Goal: Navigation & Orientation: Find specific page/section

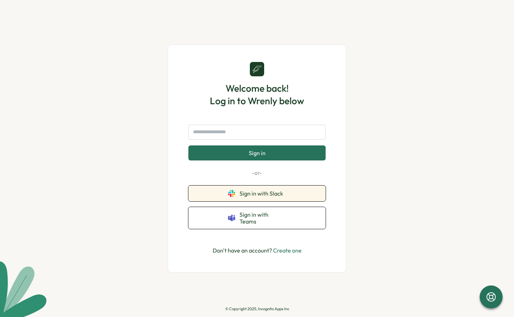
click at [268, 196] on span "Sign in with Slack" at bounding box center [263, 193] width 47 height 6
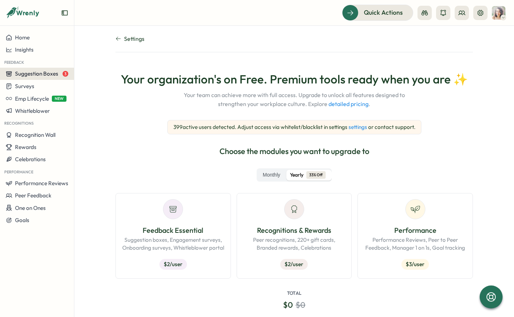
click at [44, 75] on span "Suggestion Boxes" at bounding box center [36, 73] width 43 height 7
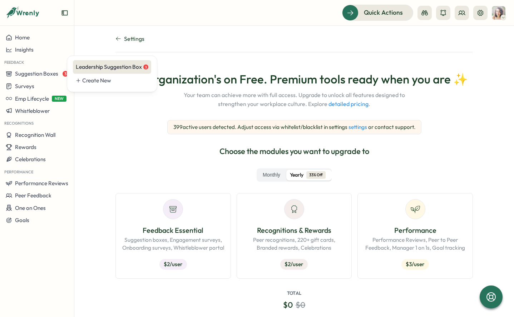
click at [91, 67] on div "Leadership Suggestion Box 3" at bounding box center [112, 67] width 73 height 8
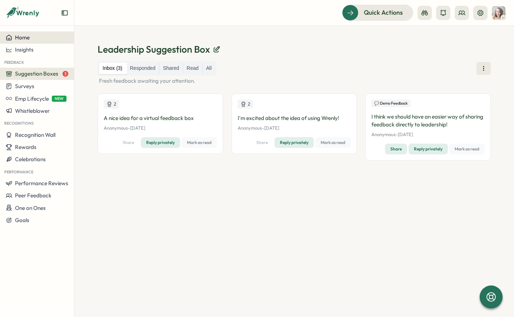
click at [25, 34] on span "Home" at bounding box center [22, 37] width 15 height 7
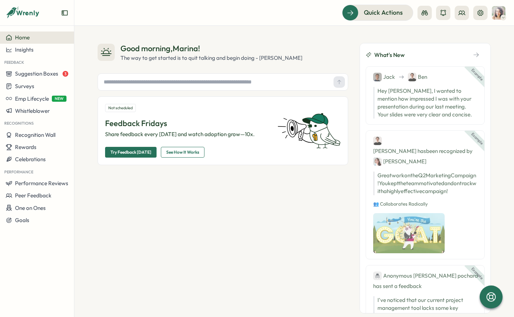
click at [184, 152] on span "See How It Works" at bounding box center [182, 152] width 33 height 10
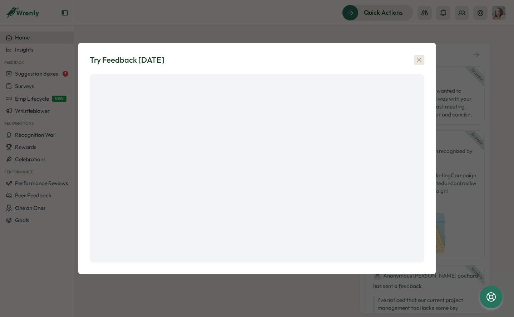
click at [420, 61] on icon "button" at bounding box center [419, 59] width 7 height 7
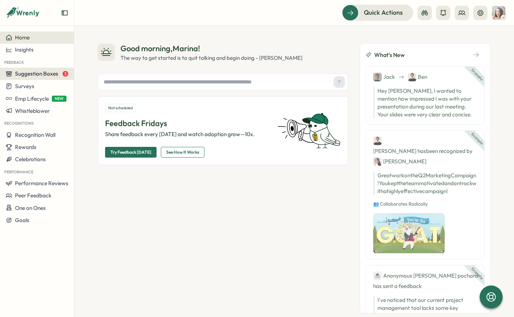
click at [44, 78] on button "Suggestion Boxes 3" at bounding box center [37, 74] width 74 height 12
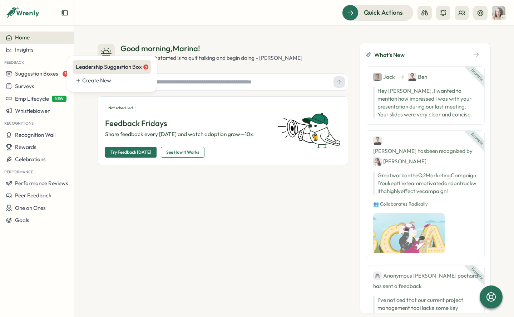
click at [89, 71] on div "Leadership Suggestion Box 3" at bounding box center [112, 67] width 78 height 14
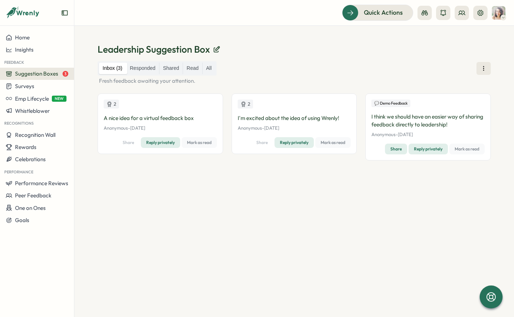
click at [438, 31] on div "Leadership Suggestion Box Inbox (3) Responded Shared Read All Fresh feedback aw…" at bounding box center [294, 171] width 440 height 291
click at [479, 12] on icon at bounding box center [480, 12] width 7 height 7
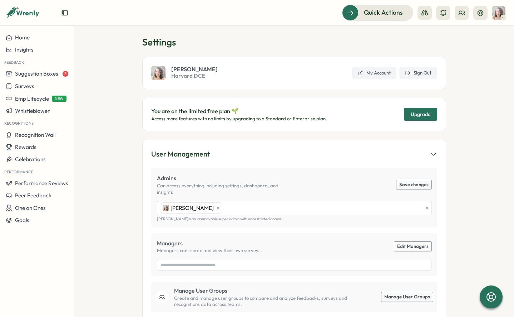
scroll to position [6, 0]
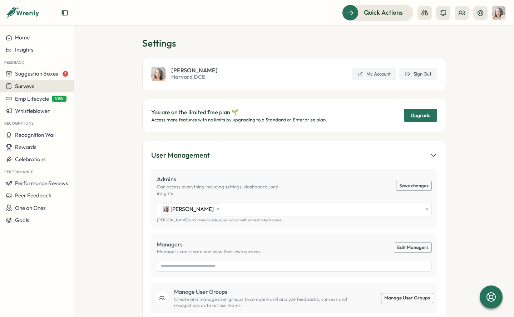
click at [35, 87] on div "Surveys" at bounding box center [37, 86] width 63 height 7
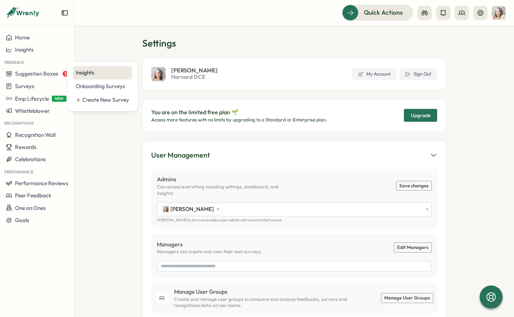
click at [88, 73] on div "Insights" at bounding box center [102, 73] width 53 height 8
